Goal: Navigation & Orientation: Find specific page/section

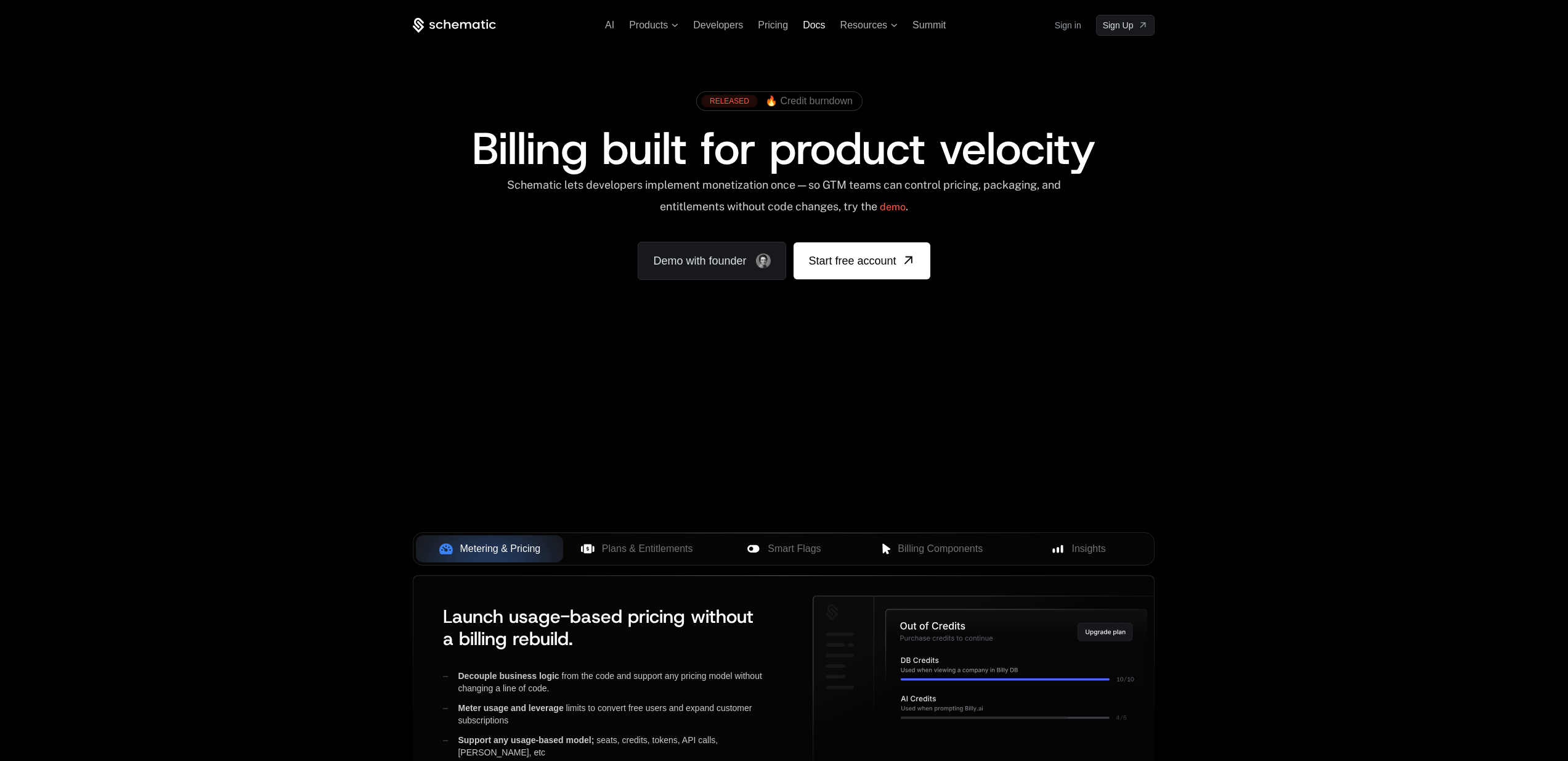
click at [807, 25] on span "Docs" at bounding box center [814, 25] width 22 height 10
